Goal: Transaction & Acquisition: Download file/media

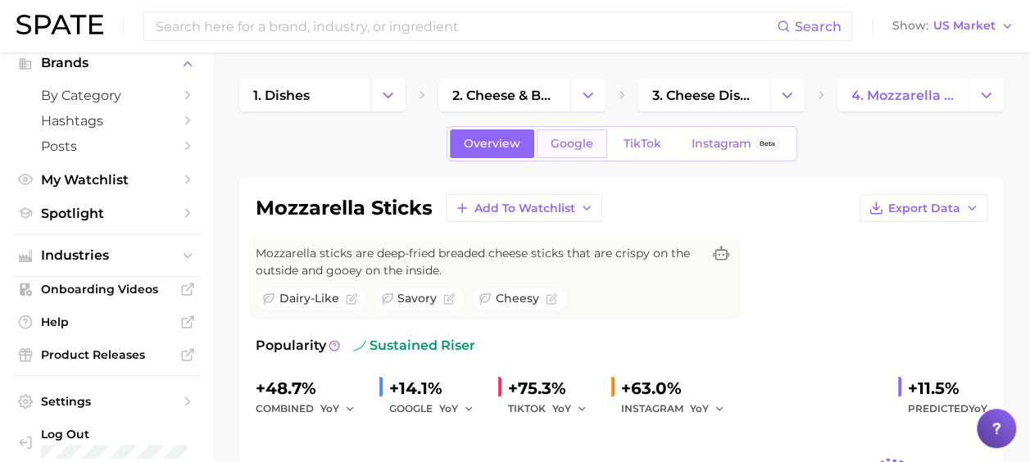
click at [575, 138] on span "Google" at bounding box center [571, 144] width 43 height 14
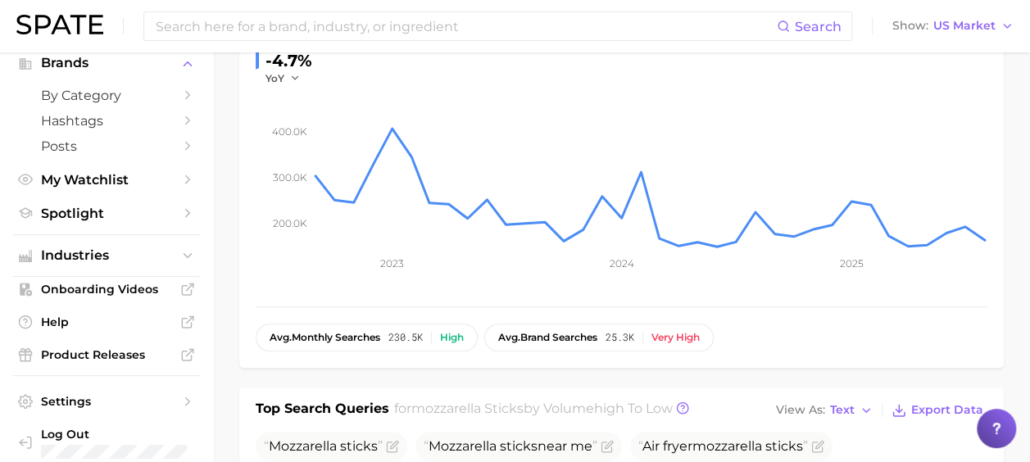
scroll to position [82, 0]
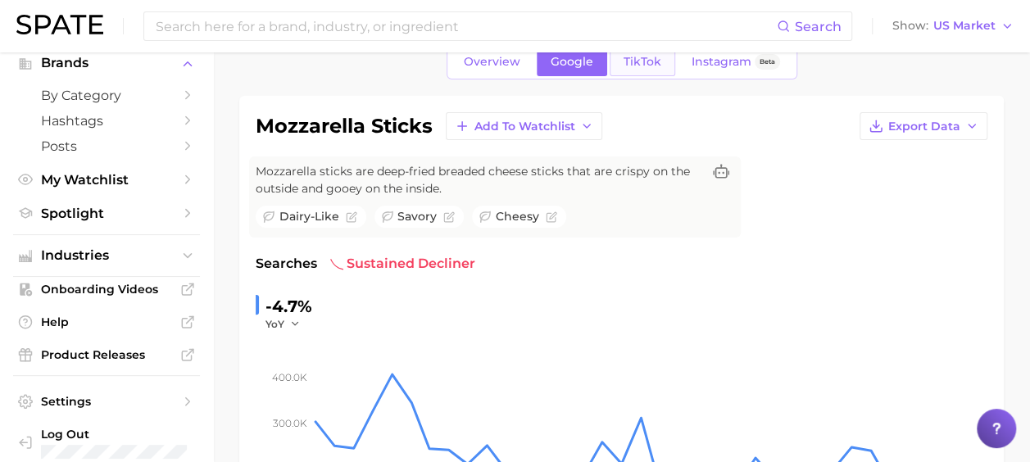
click at [623, 66] on span "TikTok" at bounding box center [642, 62] width 38 height 14
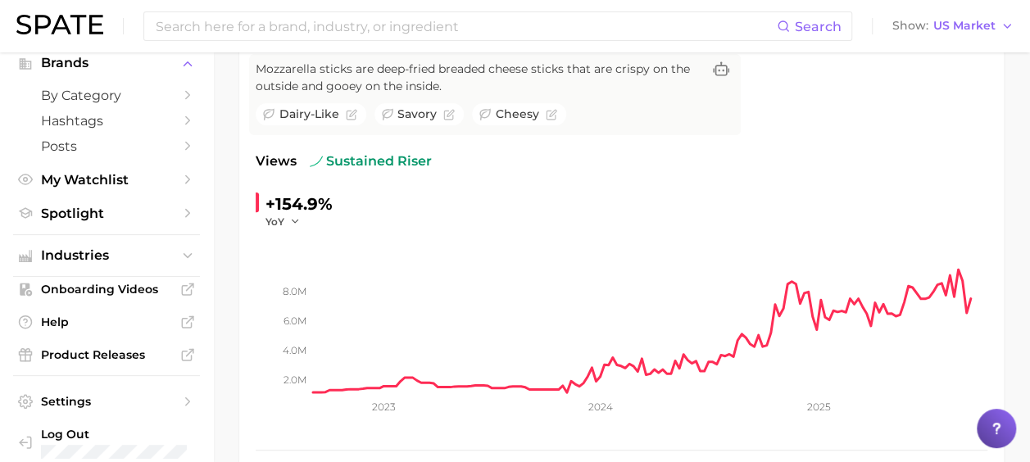
scroll to position [82, 0]
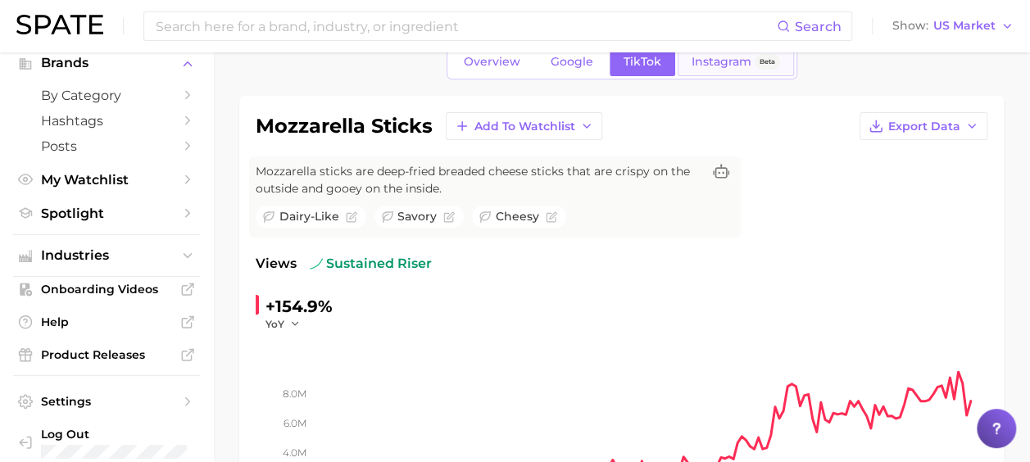
click at [682, 70] on link "Instagram Beta" at bounding box center [735, 62] width 116 height 29
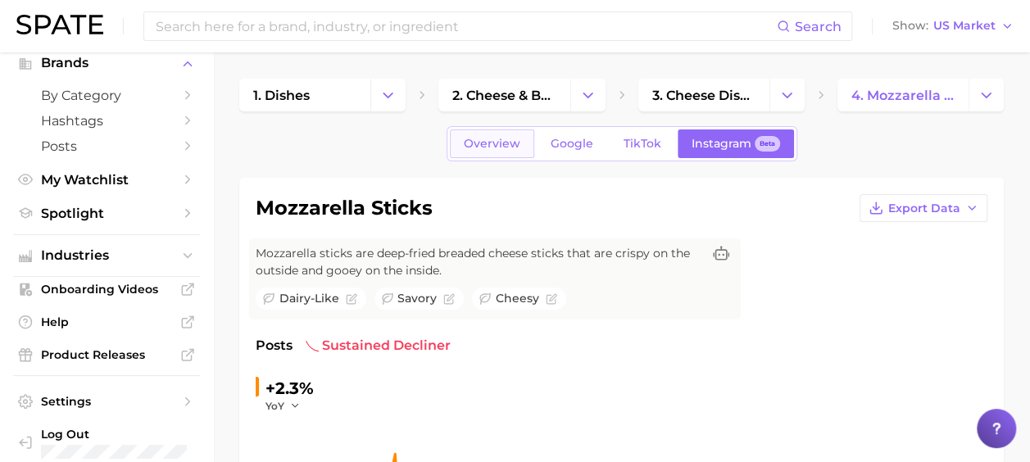
click at [490, 147] on span "Overview" at bounding box center [492, 144] width 57 height 14
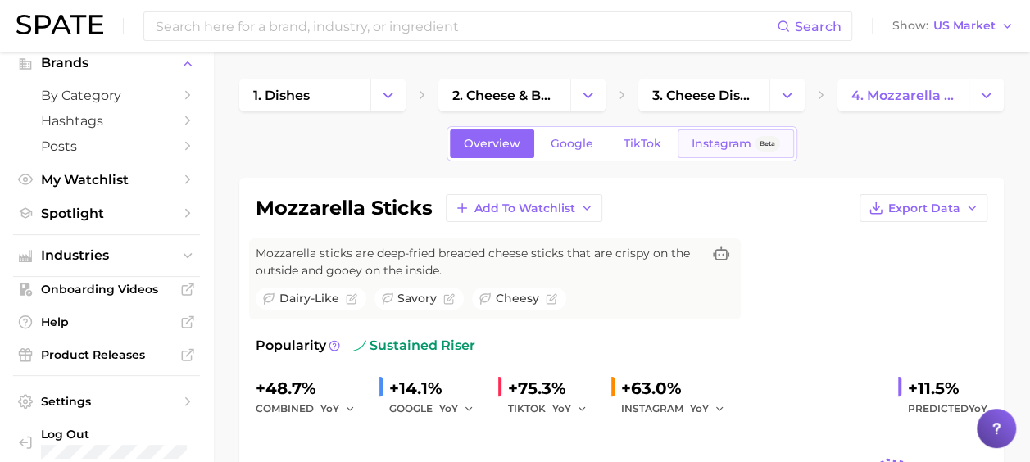
click at [691, 135] on link "Instagram Beta" at bounding box center [735, 143] width 116 height 29
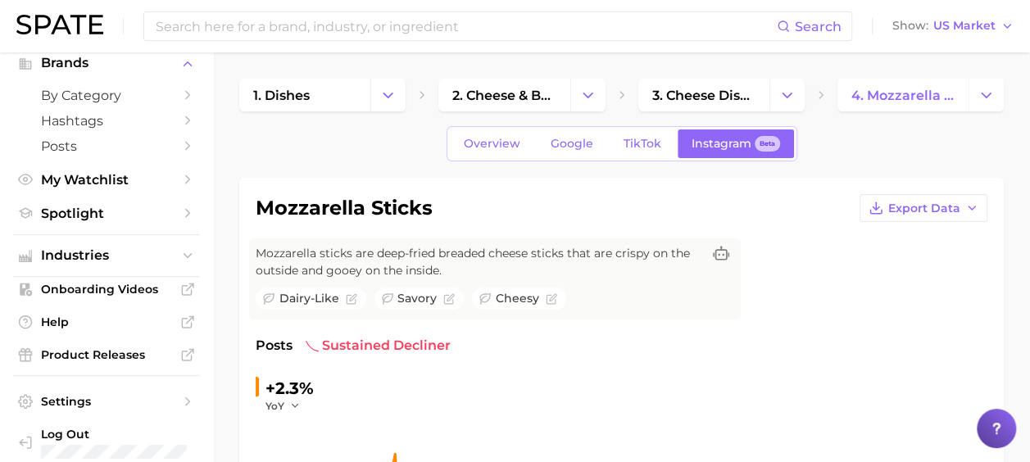
click at [589, 152] on link "Google" at bounding box center [572, 143] width 70 height 29
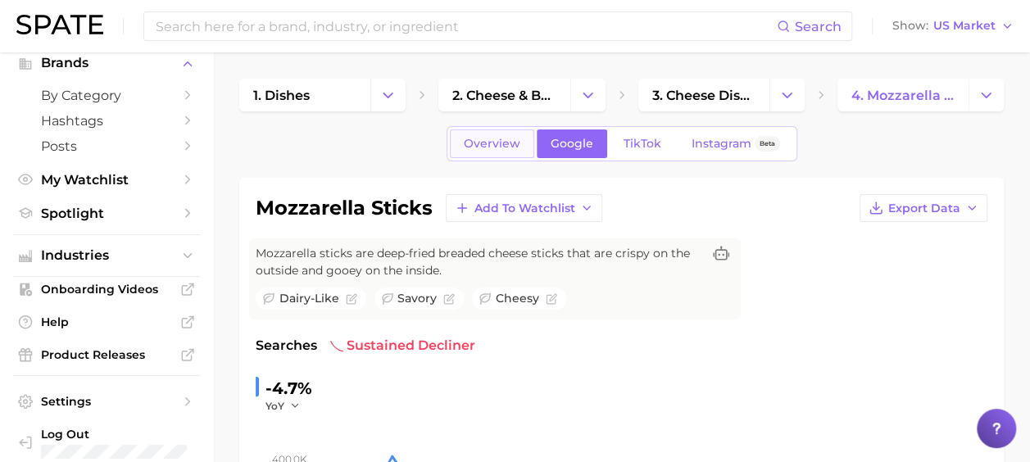
click at [502, 152] on link "Overview" at bounding box center [492, 143] width 84 height 29
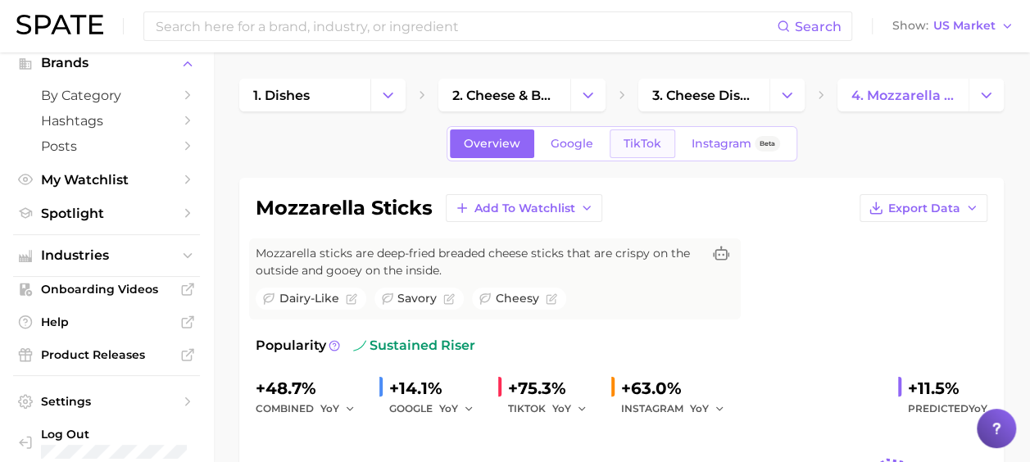
click at [635, 138] on span "TikTok" at bounding box center [642, 144] width 38 height 14
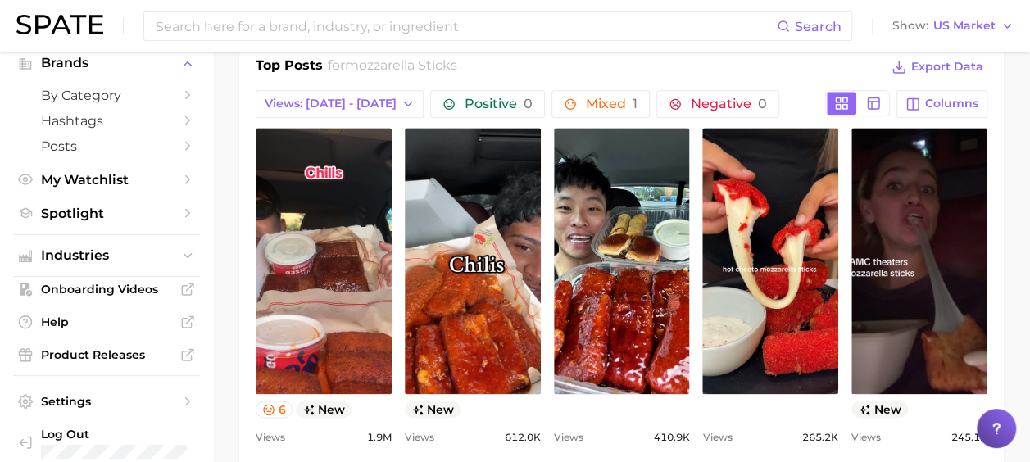
scroll to position [901, 0]
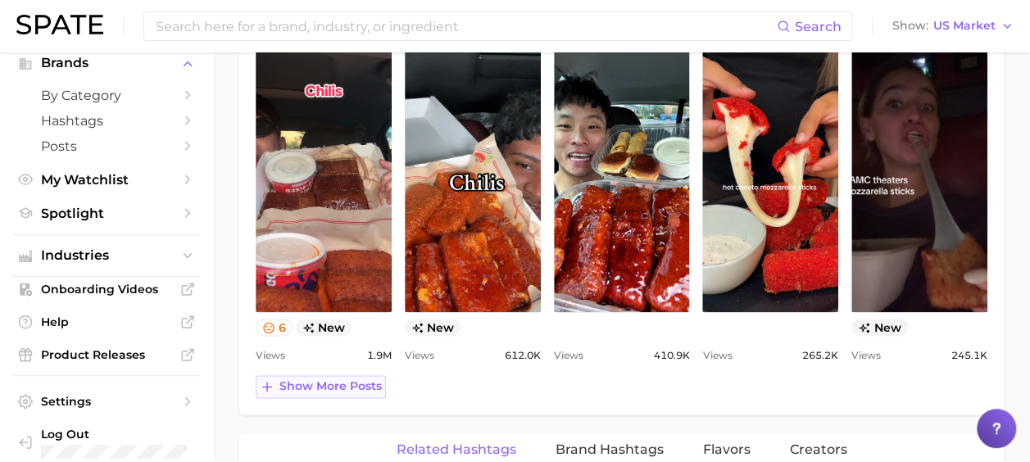
click at [311, 386] on span "Show more posts" at bounding box center [330, 386] width 102 height 14
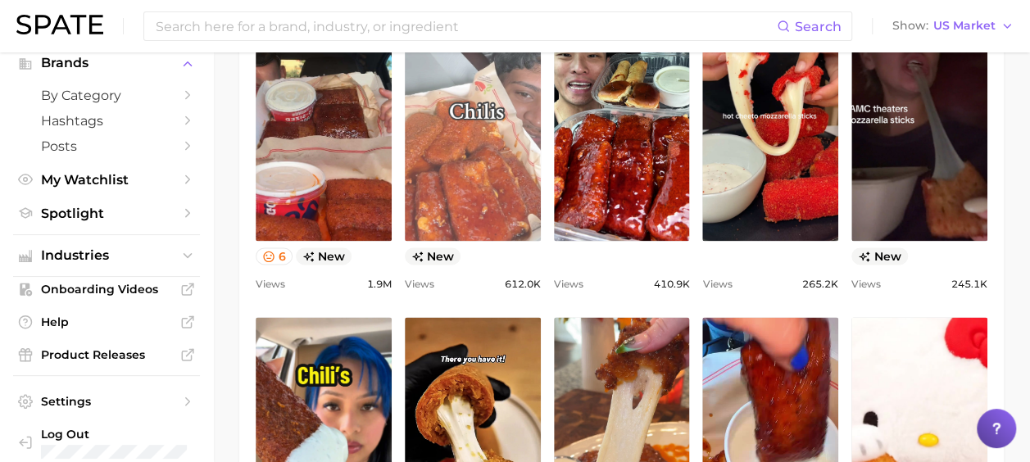
scroll to position [1229, 0]
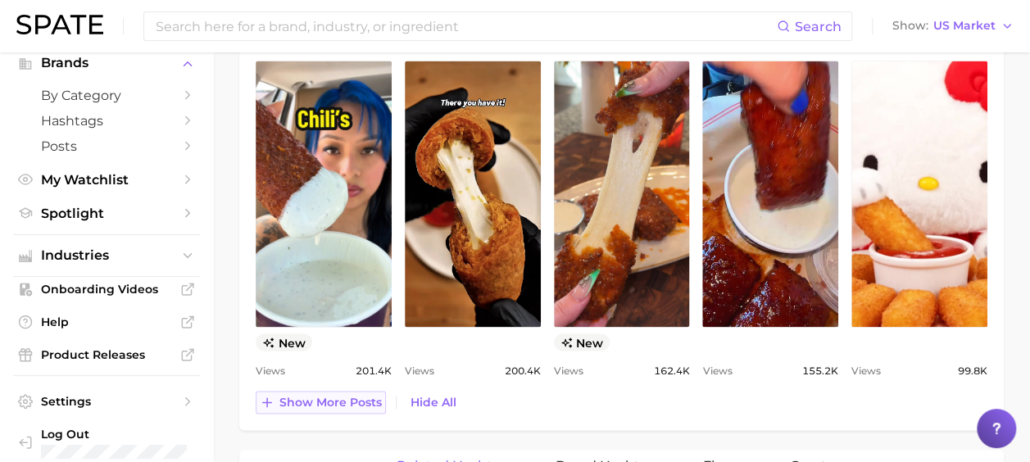
click at [299, 395] on span "Show more posts" at bounding box center [330, 402] width 102 height 14
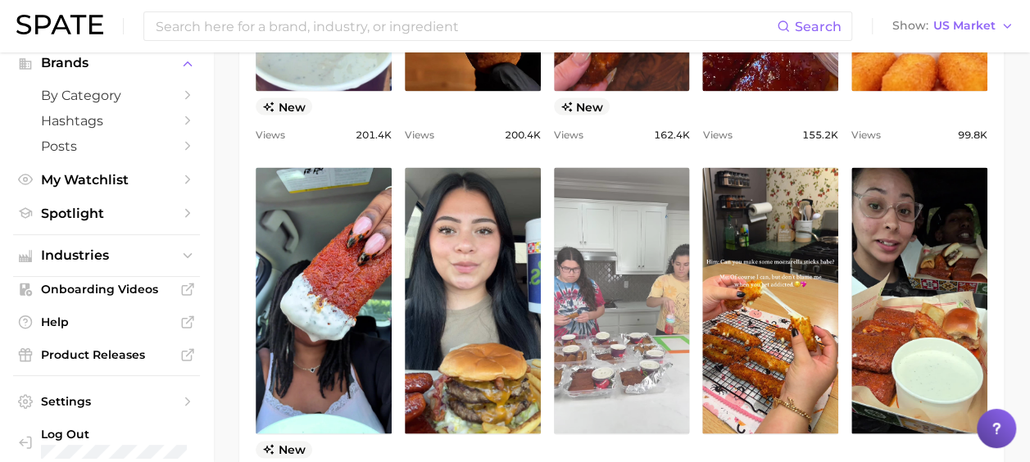
scroll to position [0, 0]
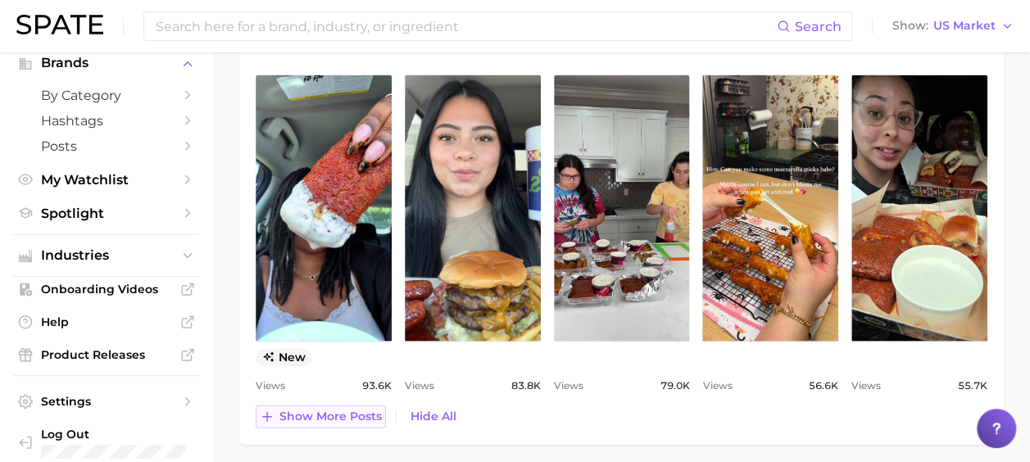
click at [309, 414] on span "Show more posts" at bounding box center [330, 417] width 102 height 14
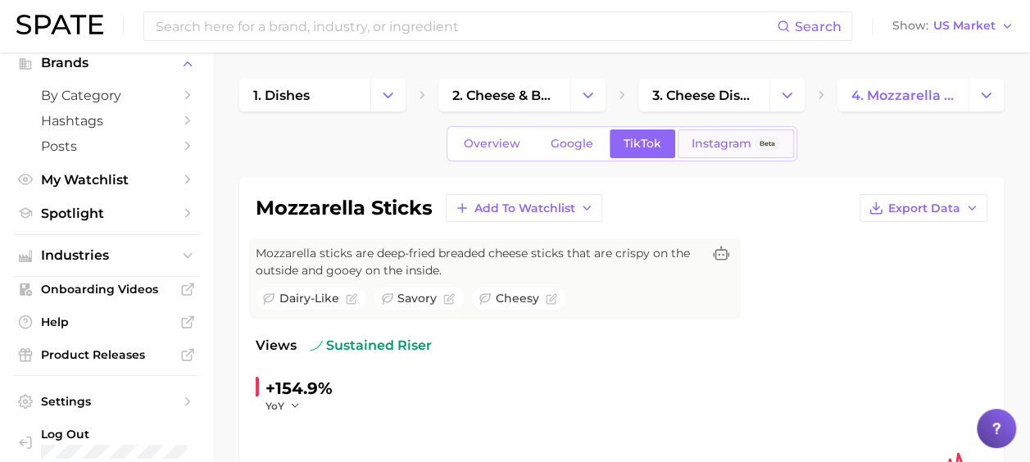
click at [700, 139] on span "Instagram" at bounding box center [721, 144] width 60 height 14
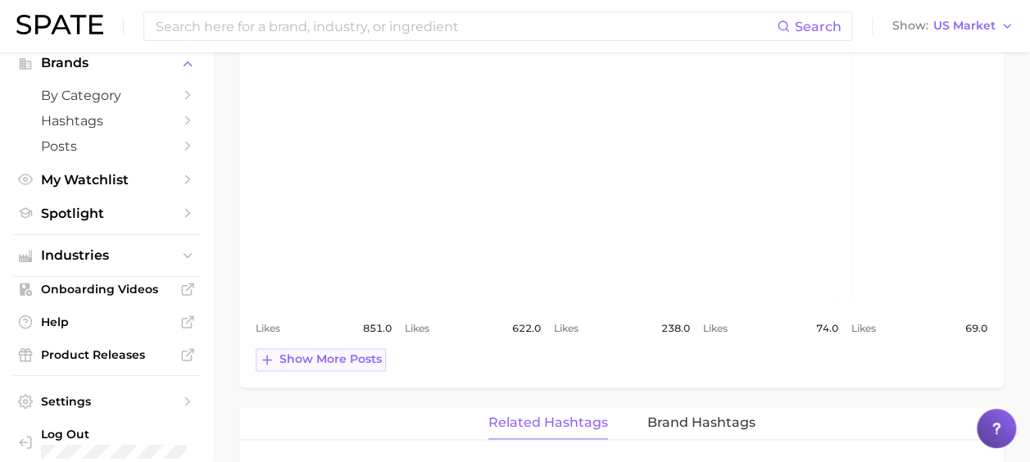
click at [322, 356] on span "Show more posts" at bounding box center [330, 359] width 102 height 14
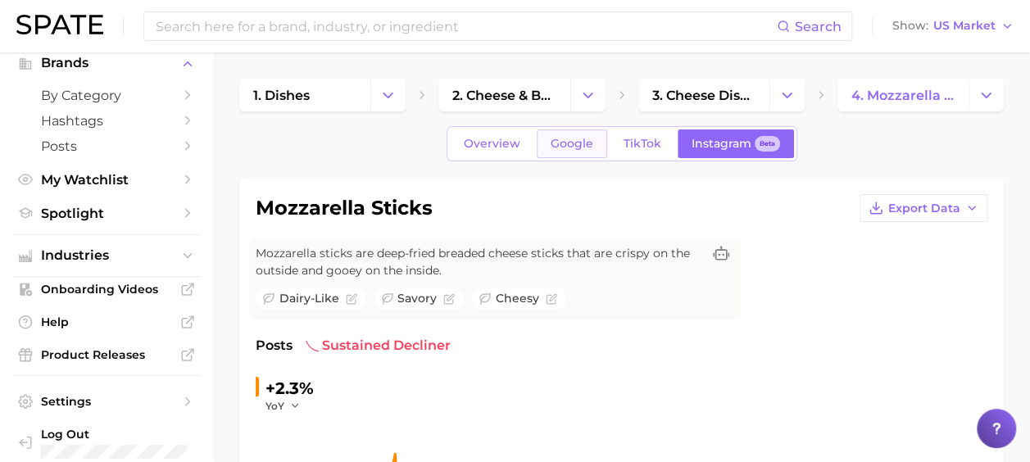
click at [587, 143] on span "Google" at bounding box center [571, 144] width 43 height 14
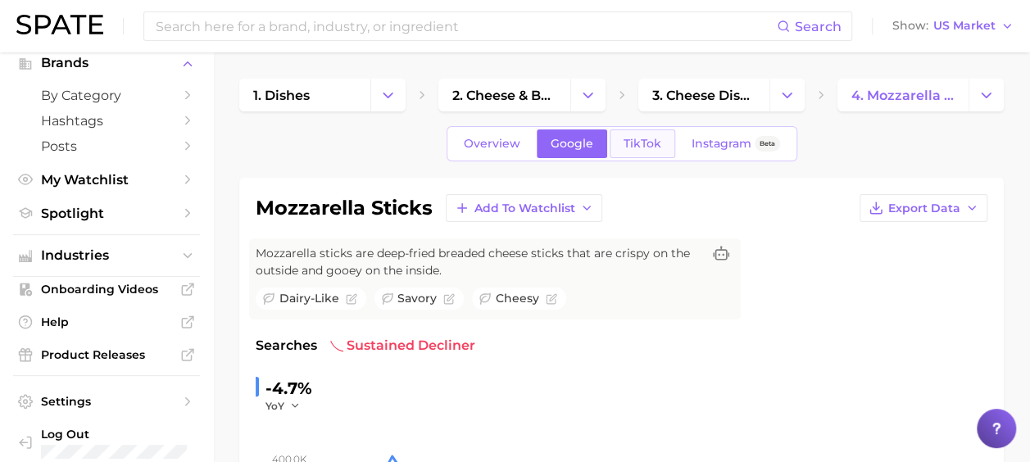
click at [642, 137] on span "TikTok" at bounding box center [642, 144] width 38 height 14
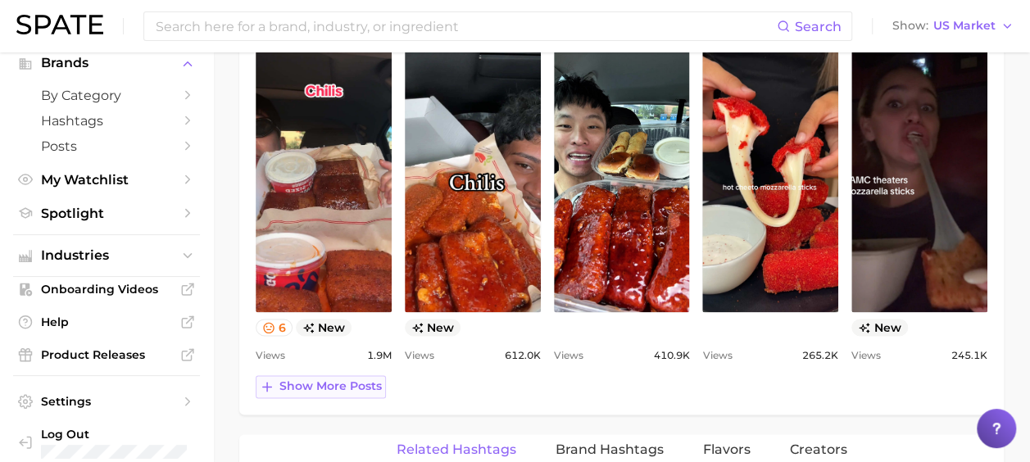
click at [315, 379] on span "Show more posts" at bounding box center [330, 386] width 102 height 14
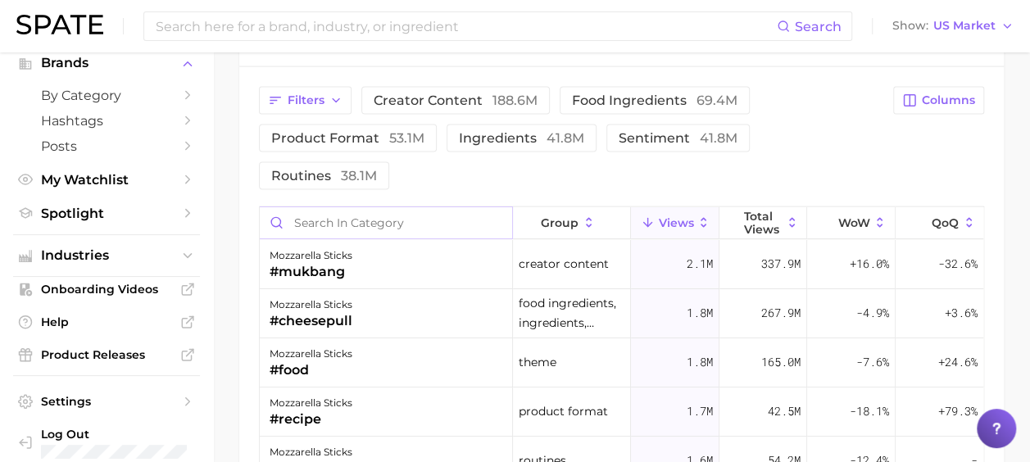
click at [393, 207] on input "Search in category" at bounding box center [386, 222] width 252 height 31
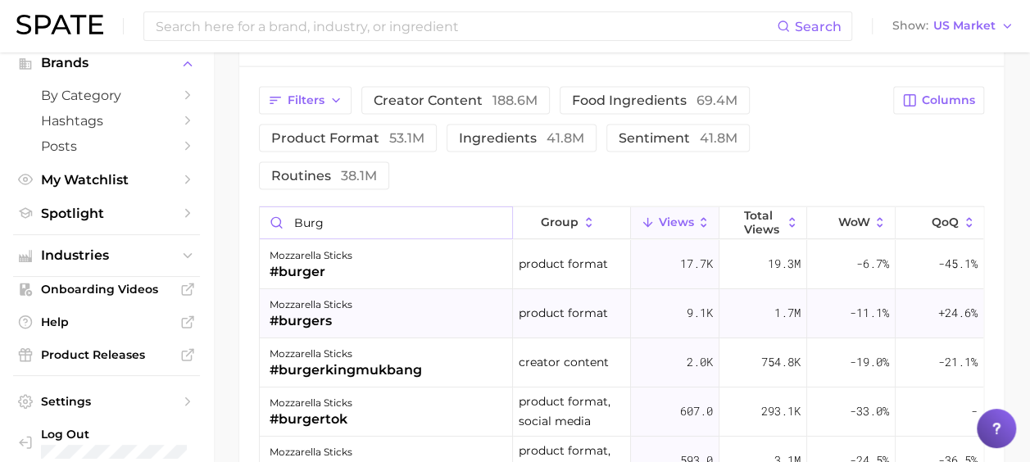
type input "burg"
click at [374, 289] on div "mozzarella sticks #burgers" at bounding box center [386, 313] width 253 height 49
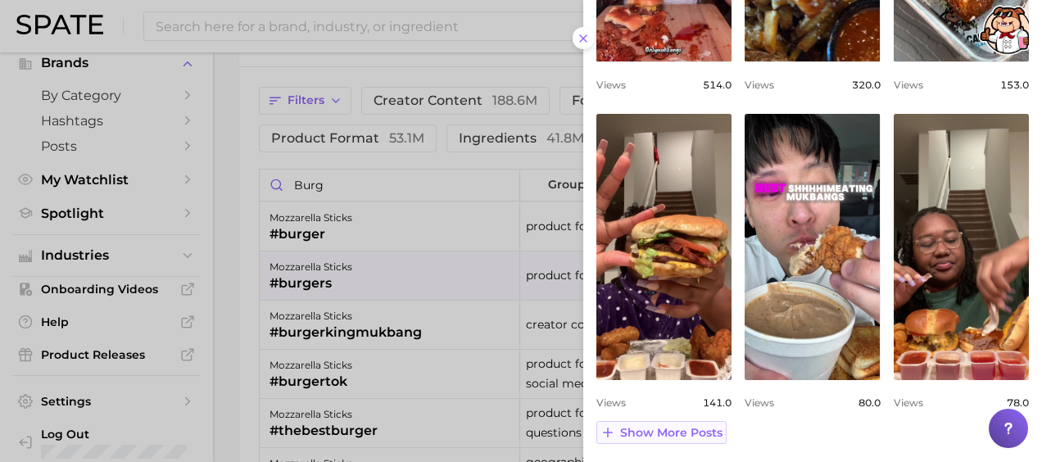
click at [661, 426] on span "Show more posts" at bounding box center [671, 433] width 102 height 14
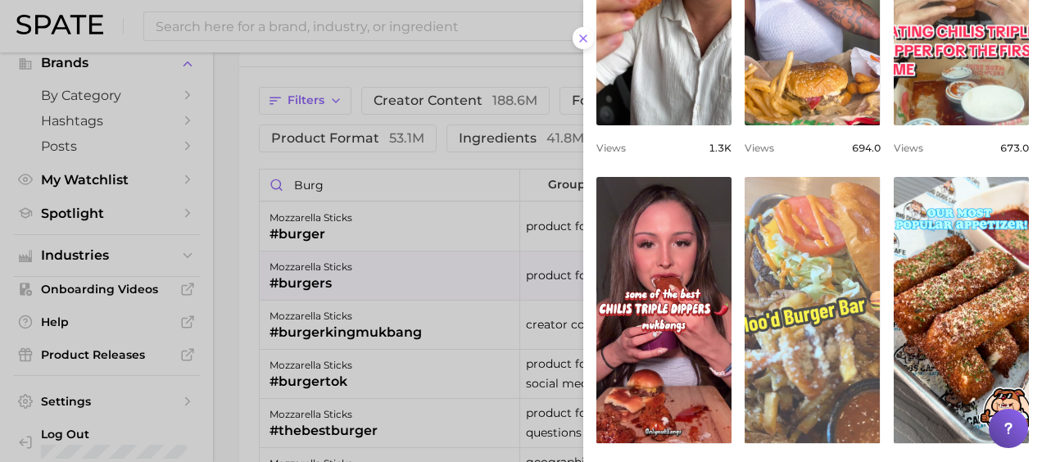
click at [813, 268] on link "view post on TikTok" at bounding box center [812, 310] width 135 height 266
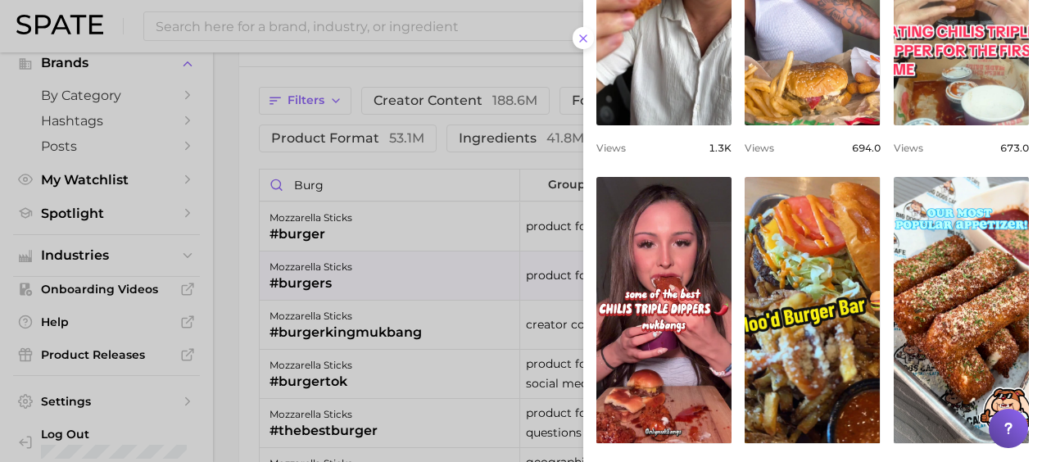
click at [415, 134] on div at bounding box center [521, 231] width 1042 height 462
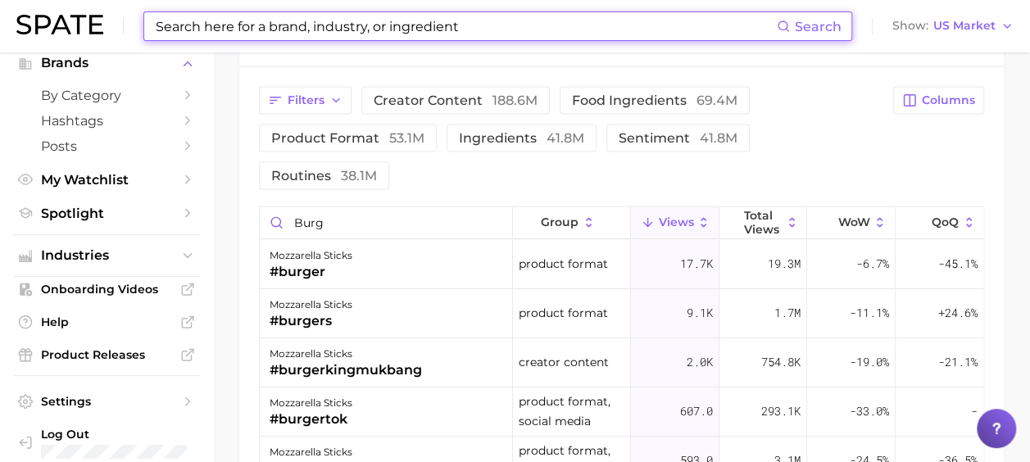
click at [303, 28] on input at bounding box center [465, 26] width 623 height 28
type input "c"
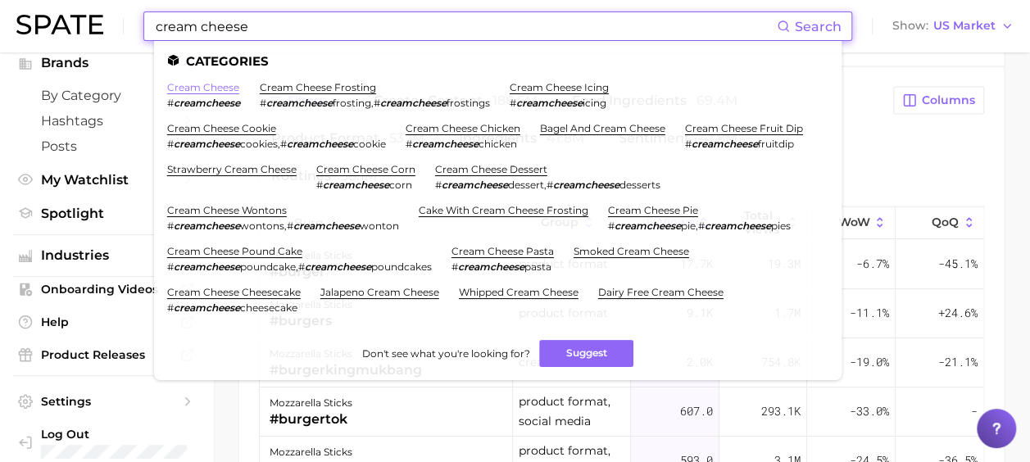
click at [205, 90] on link "cream cheese" at bounding box center [203, 87] width 72 height 12
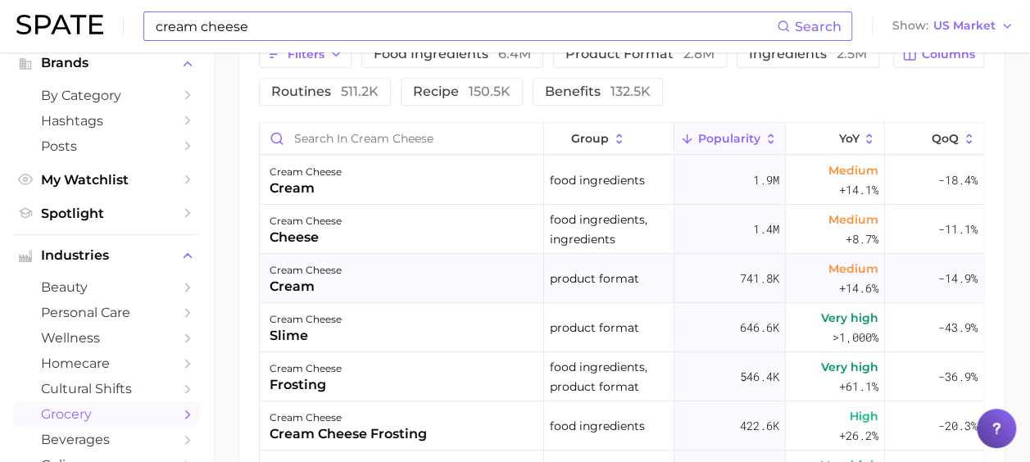
scroll to position [898, 0]
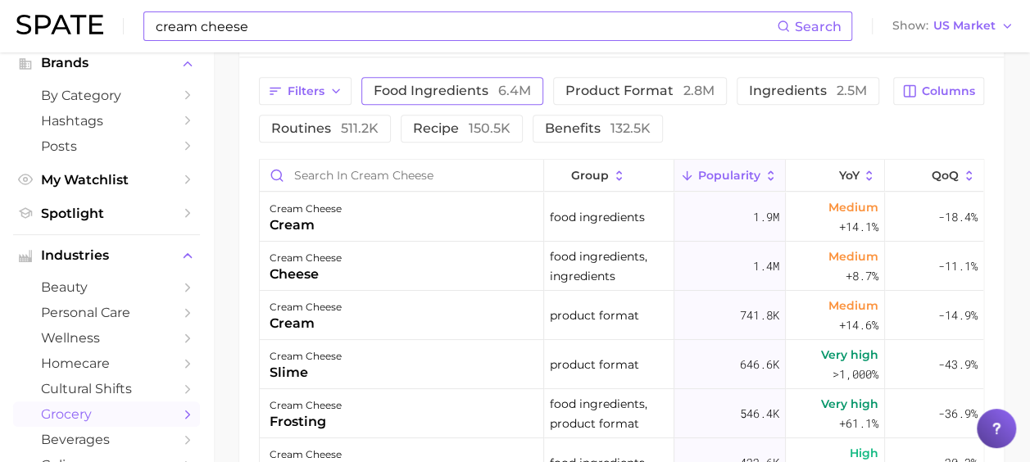
click at [464, 91] on span "food ingredients 6.4m" at bounding box center [452, 90] width 157 height 13
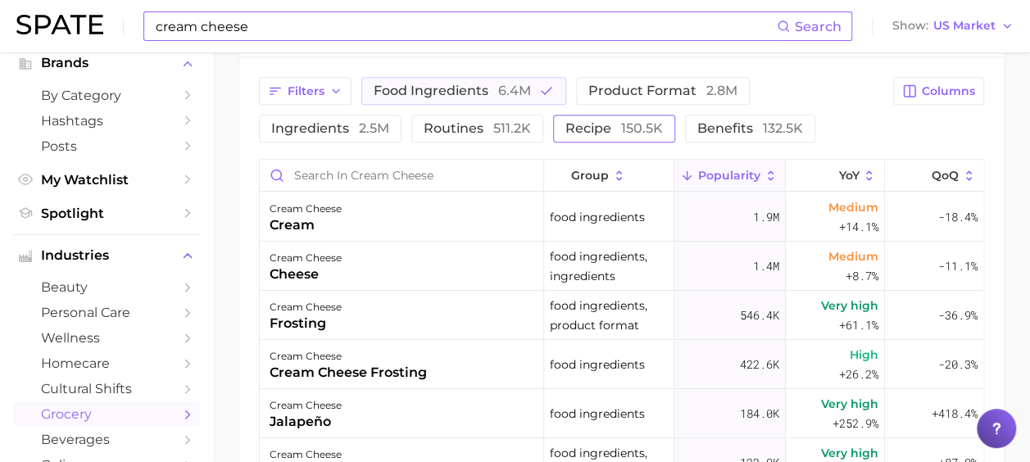
click at [600, 133] on span "recipe 150.5k" at bounding box center [613, 128] width 97 height 13
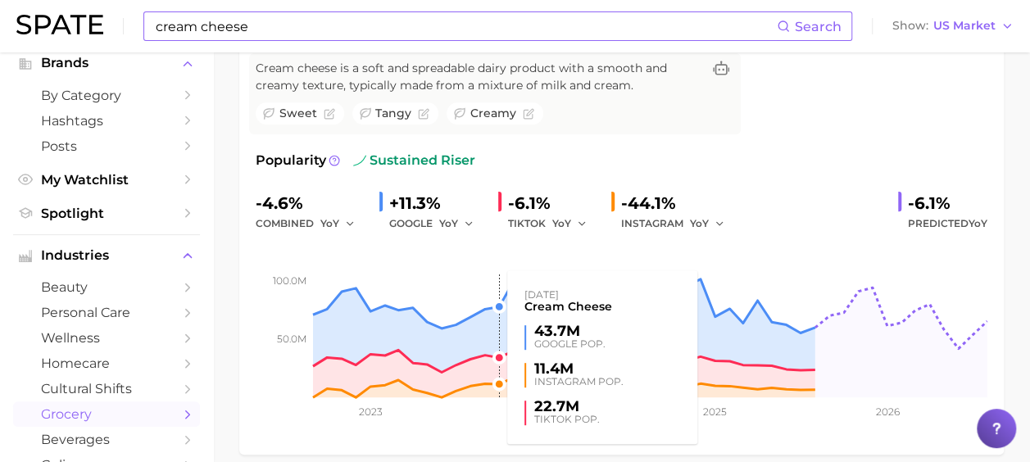
scroll to position [0, 0]
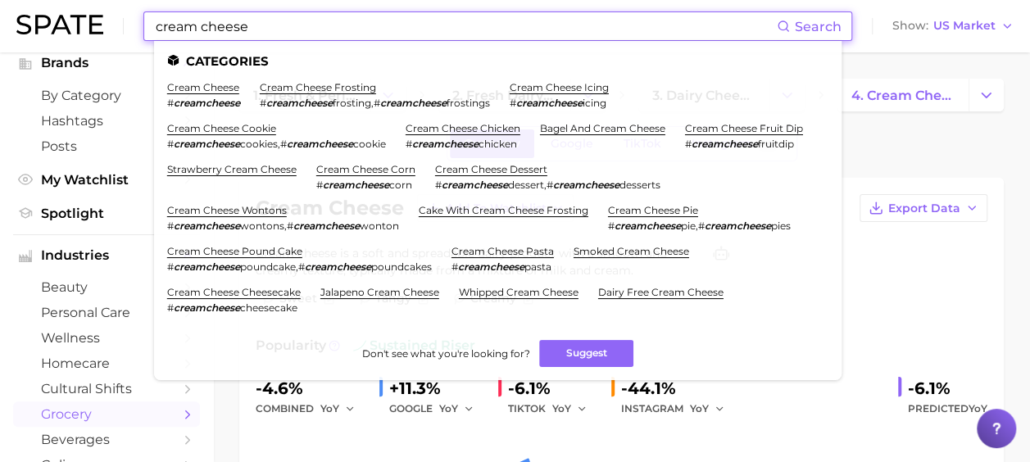
click at [223, 30] on input "cream cheese" at bounding box center [465, 26] width 623 height 28
drag, startPoint x: 268, startPoint y: 25, endPoint x: 11, endPoint y: 32, distance: 256.5
click at [15, 31] on header "cream cheese Search Categories cream cheese # creamcheese cream cheese frosting…" at bounding box center [515, 26] width 1030 height 52
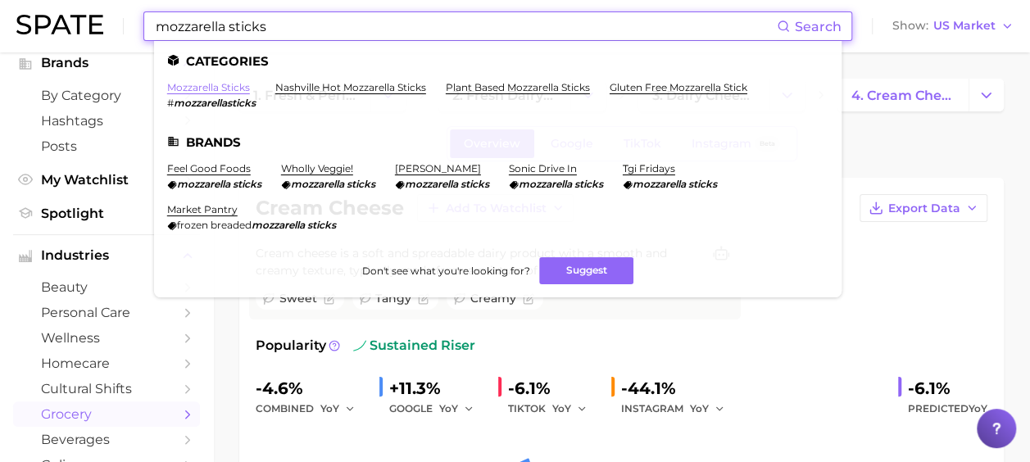
type input "mozzarella sticks"
click at [216, 90] on link "mozzarella sticks" at bounding box center [208, 87] width 83 height 12
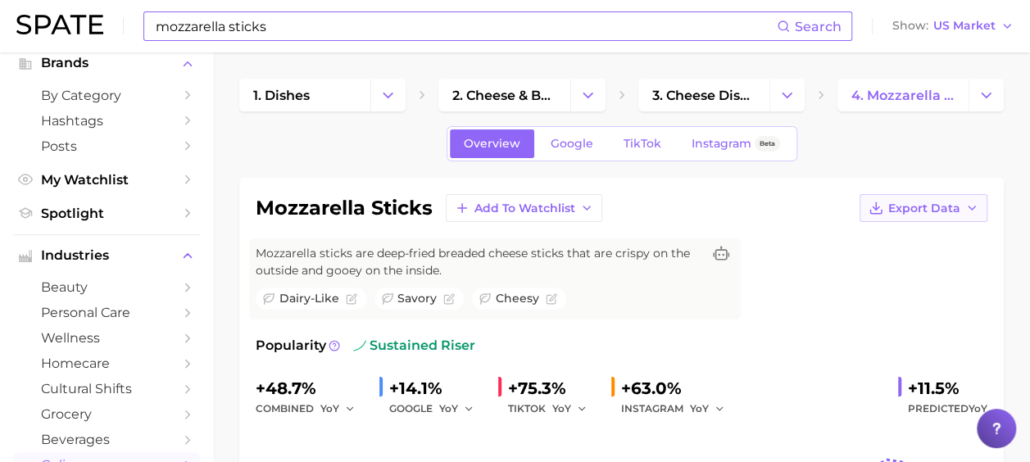
click at [958, 208] on span "Export Data" at bounding box center [924, 209] width 72 height 14
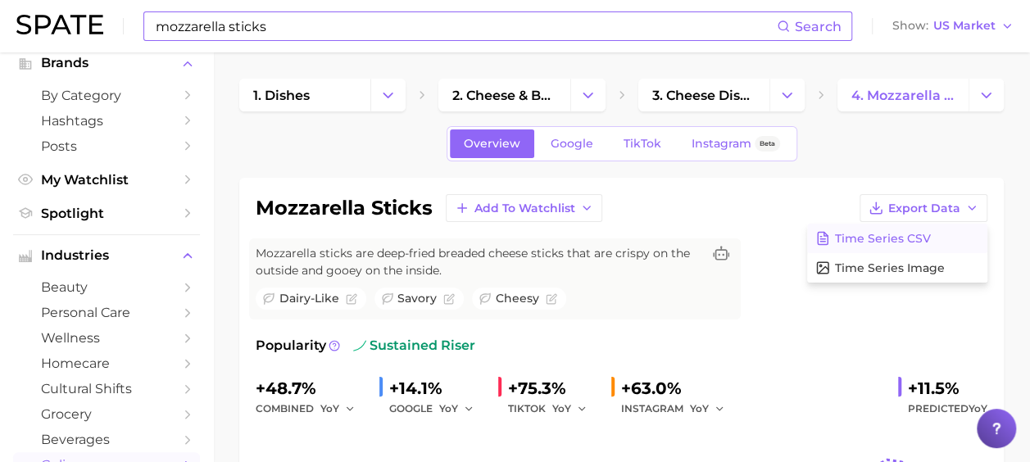
click at [886, 240] on span "Time Series CSV" at bounding box center [883, 239] width 96 height 14
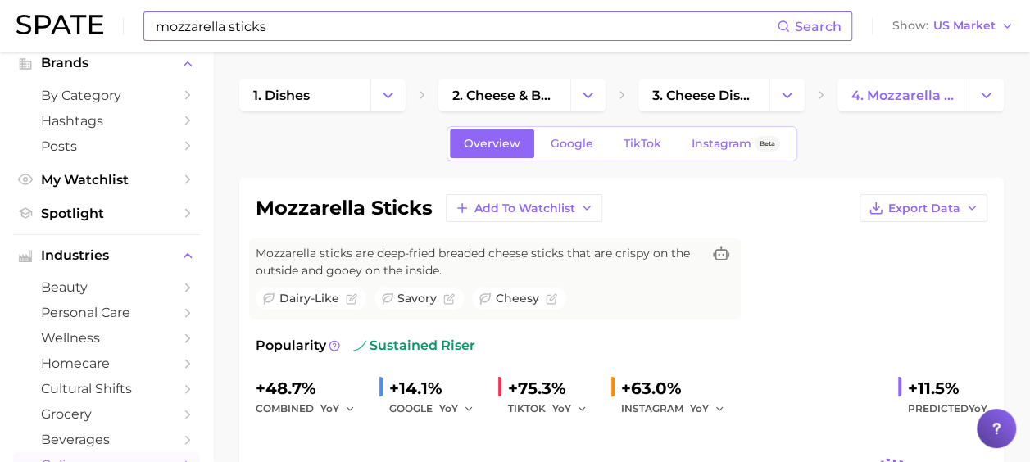
scroll to position [246, 0]
